Goal: Transaction & Acquisition: Purchase product/service

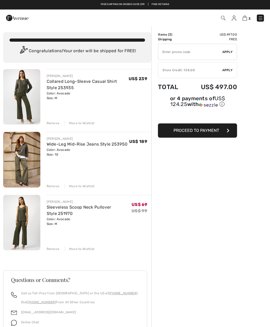
click at [186, 132] on span "Proceed to Payment" at bounding box center [196, 130] width 46 height 5
click at [189, 129] on span "Proceed to Payment" at bounding box center [196, 130] width 46 height 5
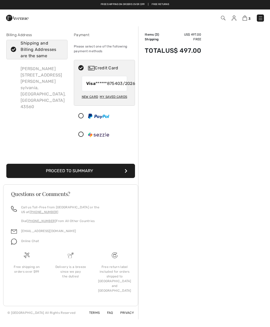
checkbox input "true"
click at [114, 101] on div "My Saved Cards" at bounding box center [113, 96] width 27 height 9
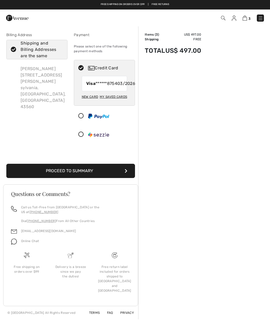
radio input "true"
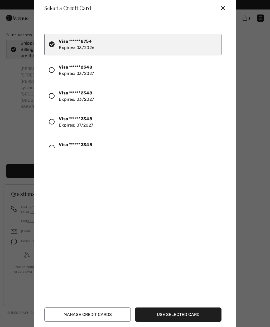
click at [49, 123] on icon at bounding box center [52, 122] width 6 height 6
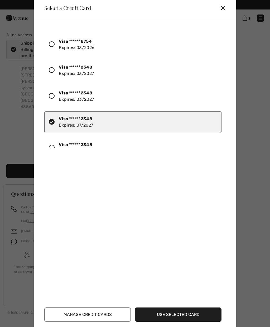
click at [170, 313] on button "Use Selected Card" at bounding box center [178, 314] width 86 height 14
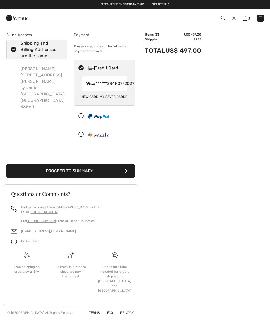
click at [81, 176] on button "Proceed to Summary" at bounding box center [70, 171] width 129 height 14
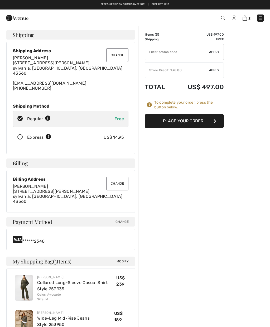
click at [177, 119] on button "Place Your Order" at bounding box center [184, 121] width 79 height 14
